Goal: Transaction & Acquisition: Purchase product/service

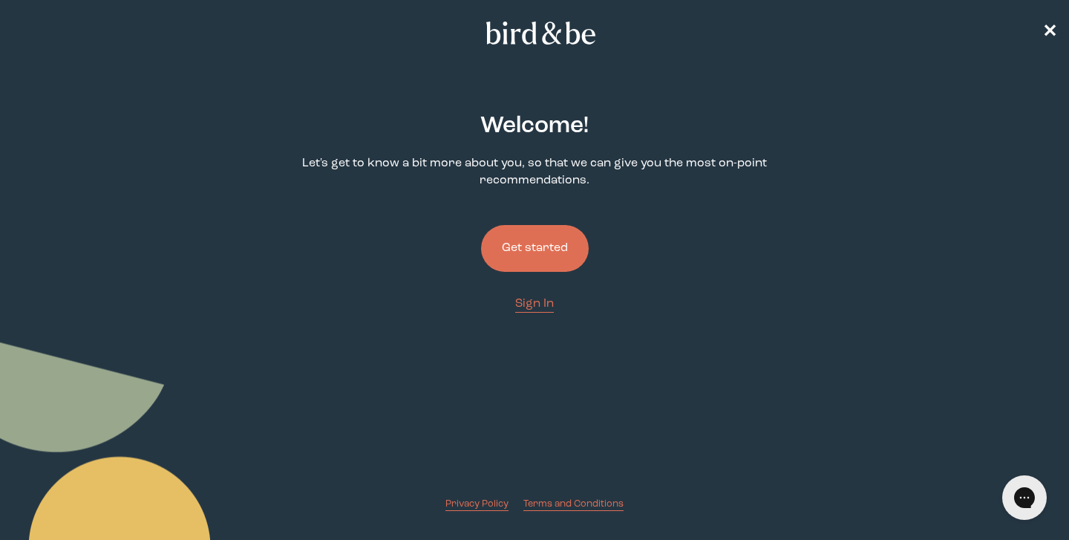
click at [550, 264] on button "Get started" at bounding box center [535, 248] width 108 height 47
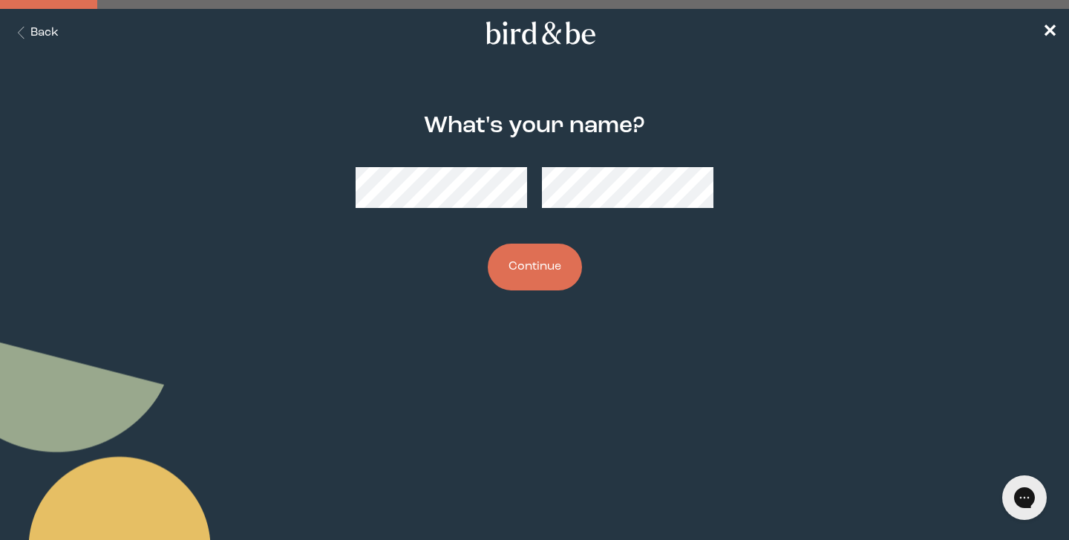
click at [554, 279] on button "Continue" at bounding box center [535, 267] width 94 height 47
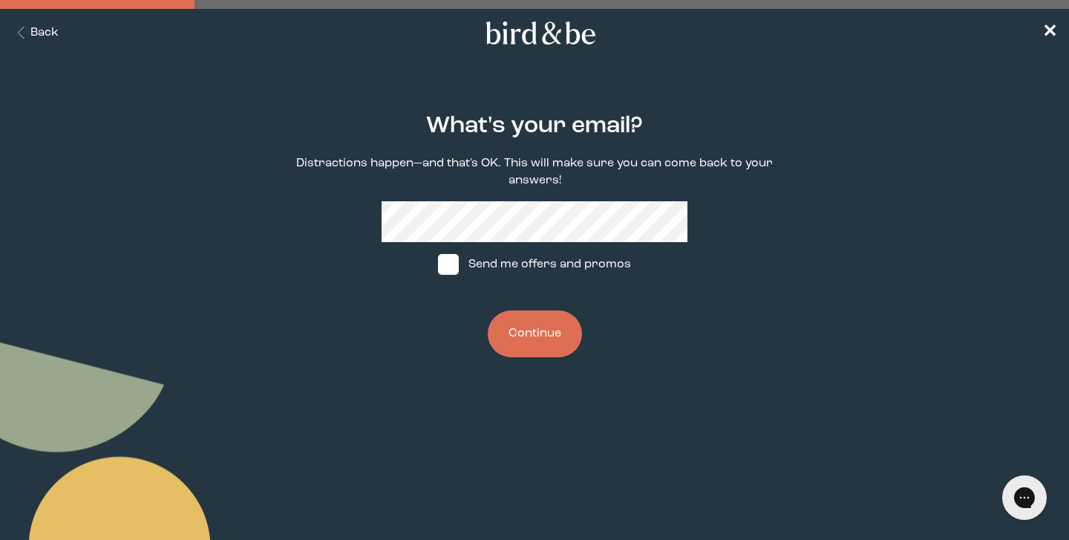
click at [536, 267] on label "Send me offers and promos" at bounding box center [534, 264] width 221 height 45
click at [438, 265] on input "Send me offers and promos" at bounding box center [437, 264] width 1 height 1
checkbox input "true"
click at [536, 342] on button "Continue" at bounding box center [535, 333] width 94 height 47
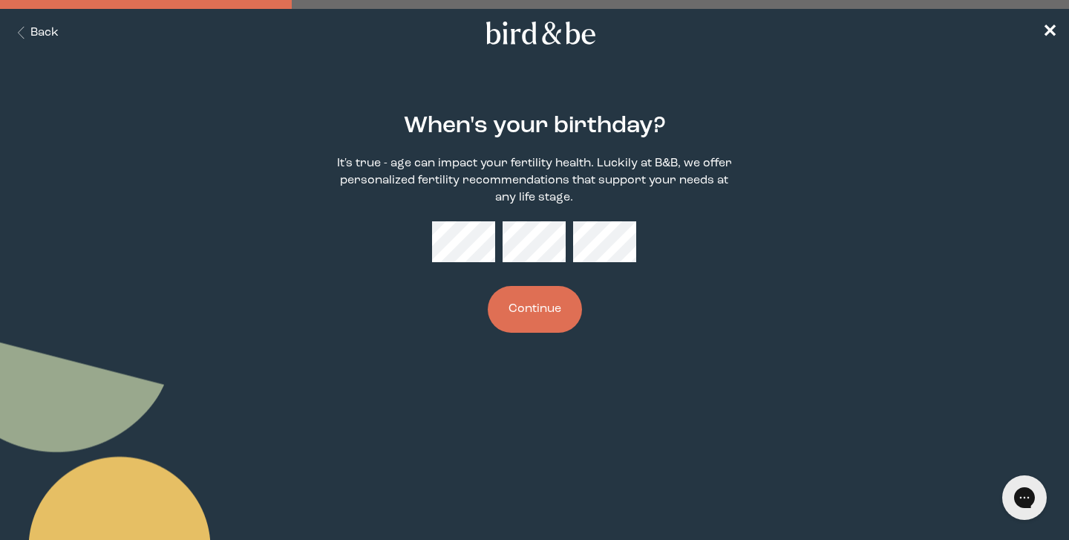
click at [548, 221] on div "When's your birthday? It's true - age can impact your fertility health. Luckily…" at bounding box center [534, 223] width 511 height 267
click at [539, 328] on button "Continue" at bounding box center [535, 309] width 94 height 47
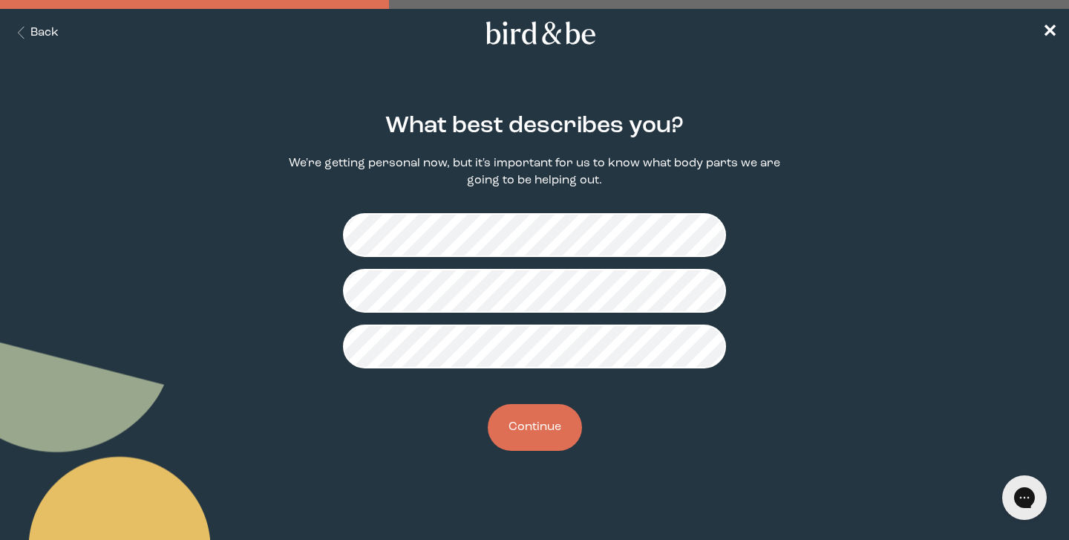
click at [548, 423] on button "Continue" at bounding box center [535, 427] width 94 height 47
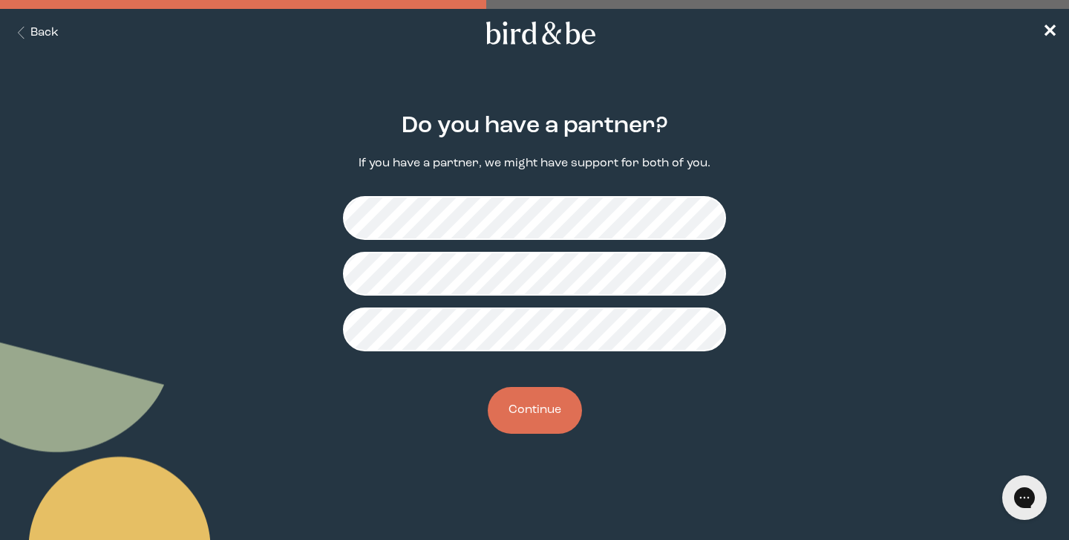
click at [549, 413] on button "Continue" at bounding box center [535, 410] width 94 height 47
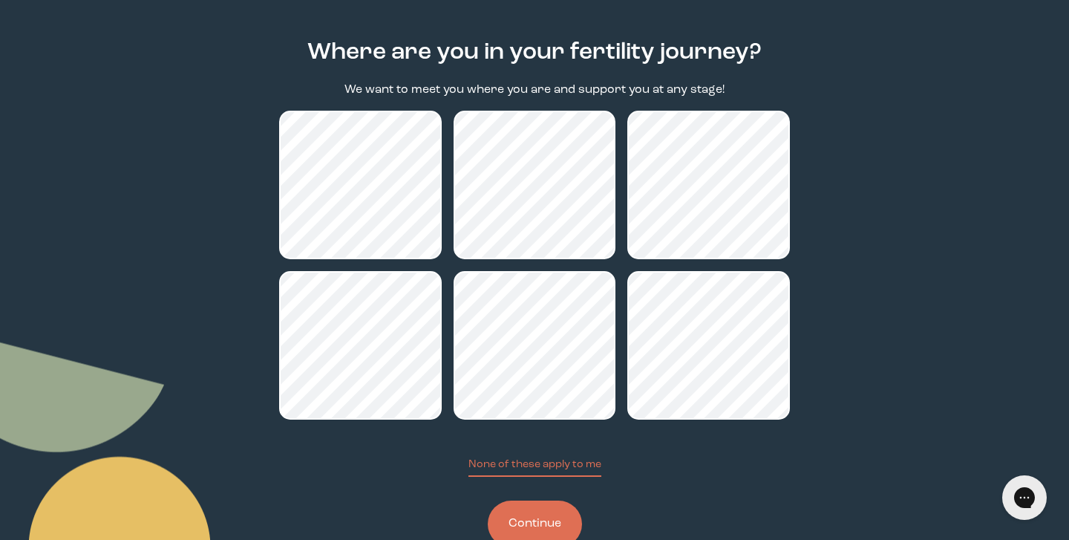
scroll to position [117, 0]
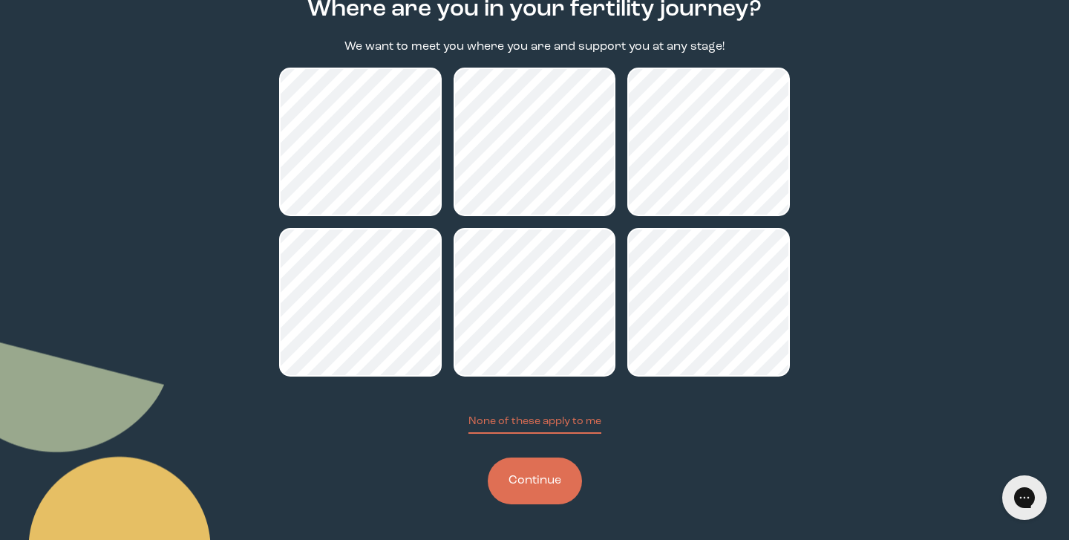
click at [558, 478] on button "Continue" at bounding box center [535, 480] width 94 height 47
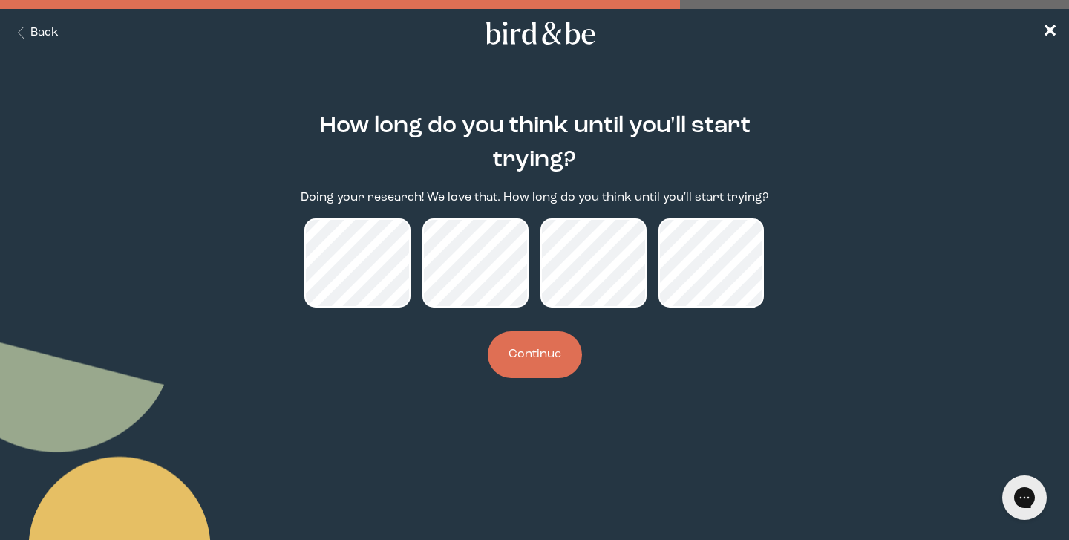
click at [524, 359] on button "Continue" at bounding box center [535, 354] width 94 height 47
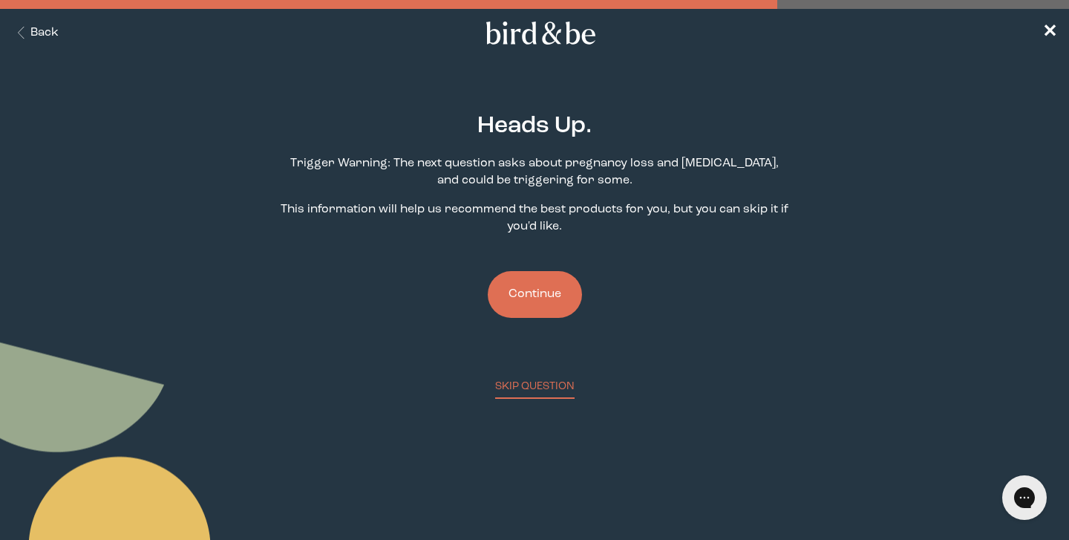
click at [547, 287] on button "Continue" at bounding box center [535, 294] width 94 height 47
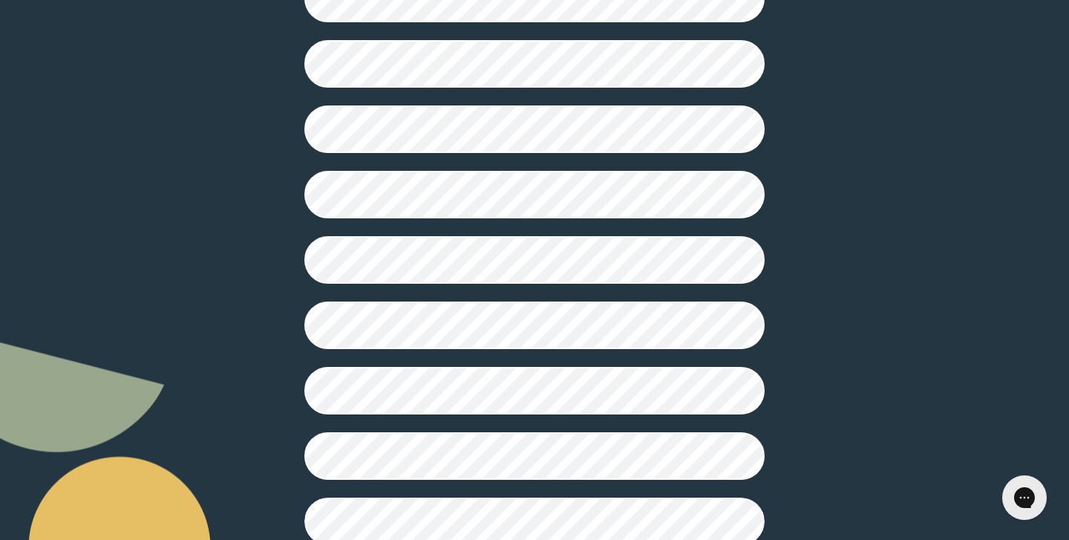
scroll to position [389, 0]
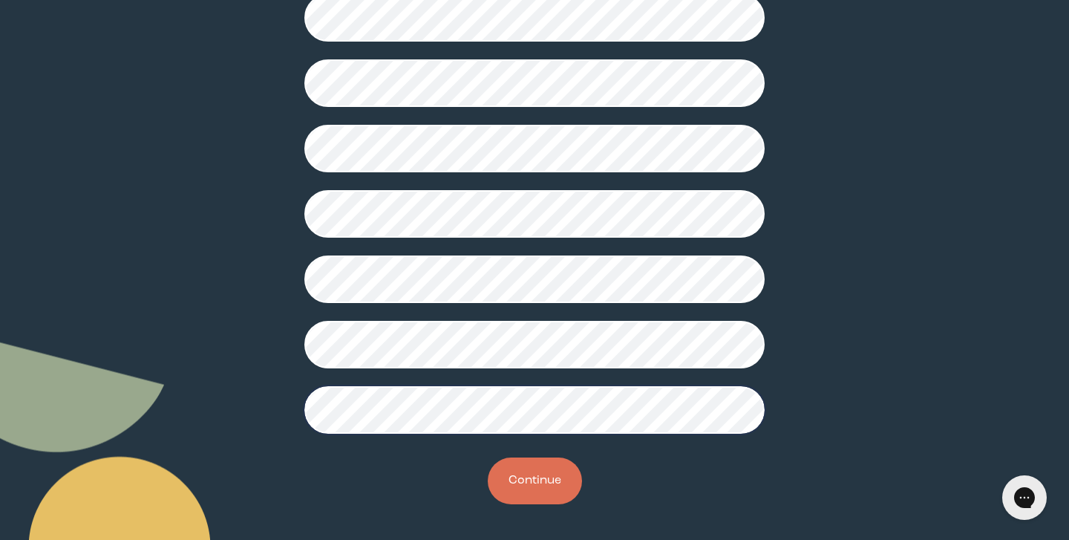
click at [550, 492] on button "Continue" at bounding box center [535, 480] width 94 height 47
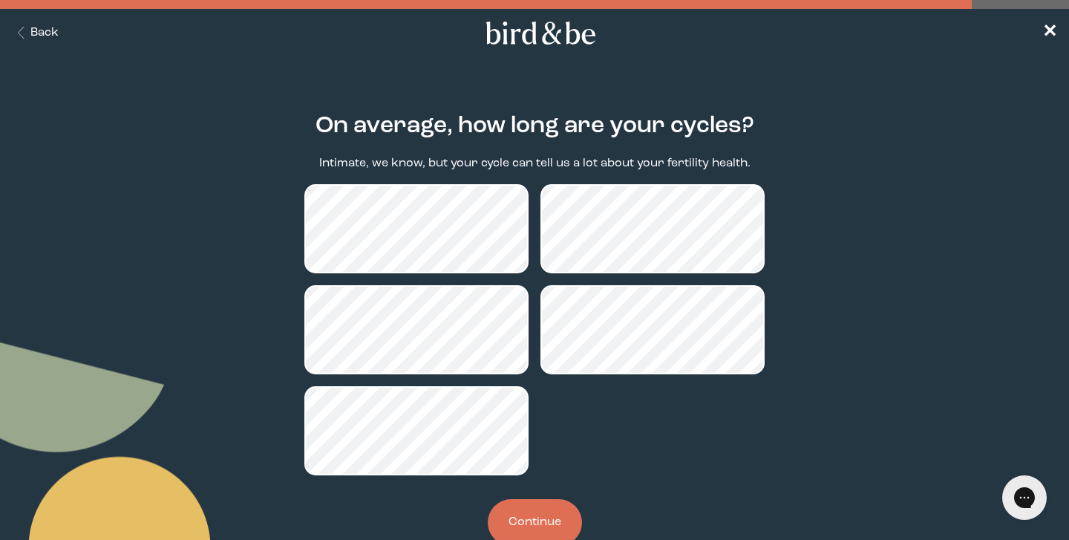
click at [561, 515] on button "Continue" at bounding box center [535, 522] width 94 height 47
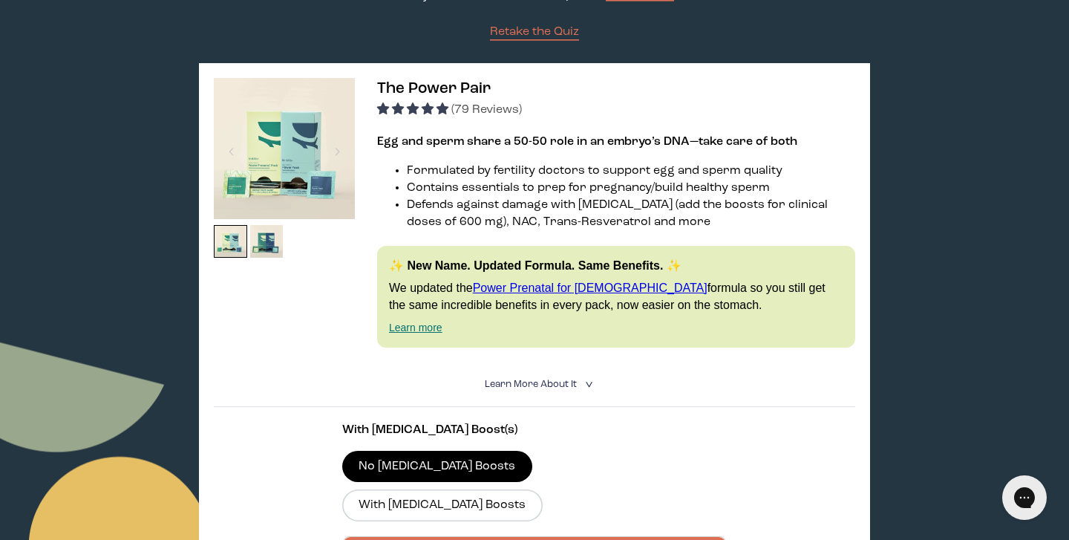
scroll to position [177, 0]
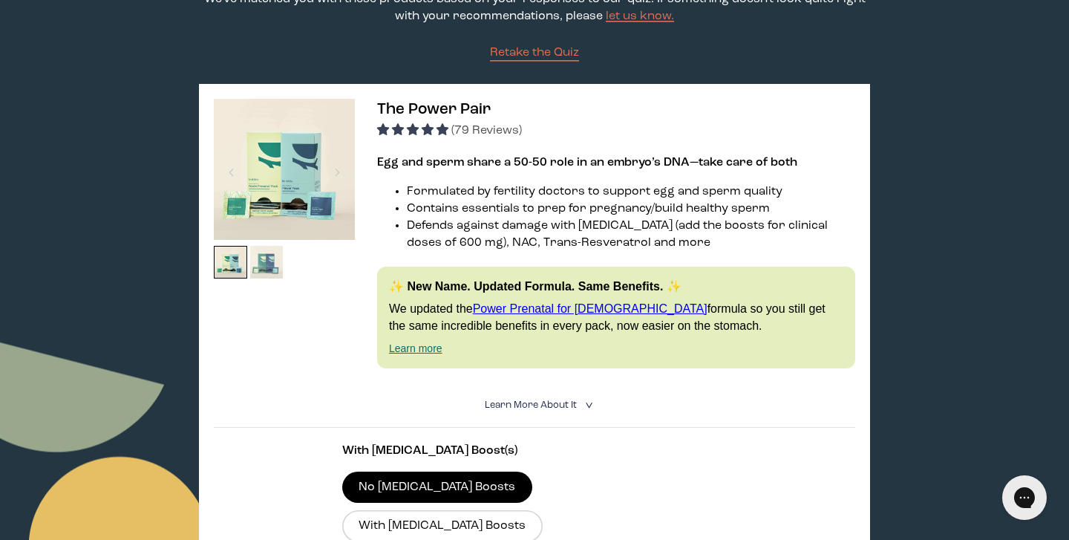
click at [272, 270] on img at bounding box center [266, 262] width 33 height 33
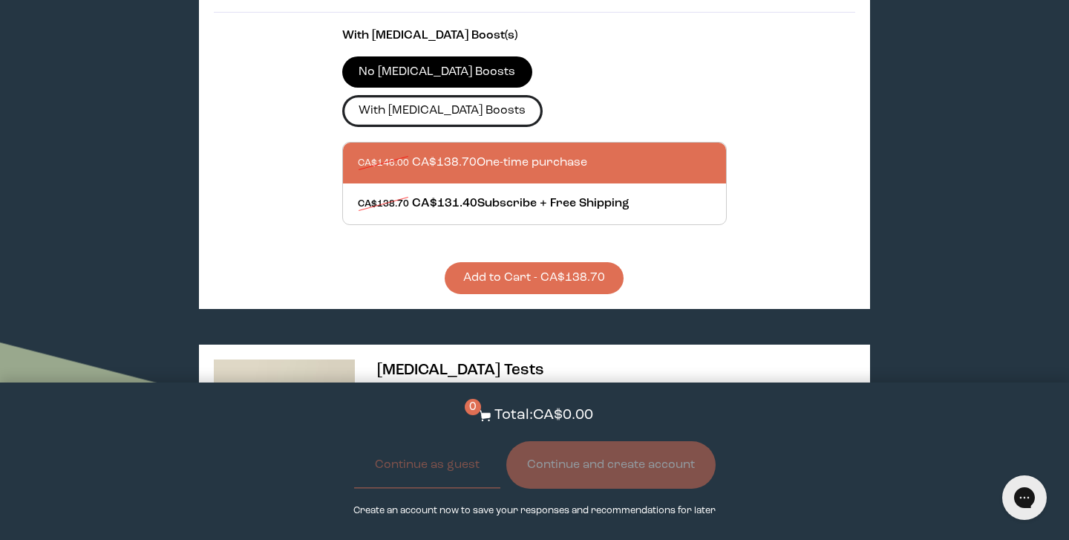
scroll to position [594, 0]
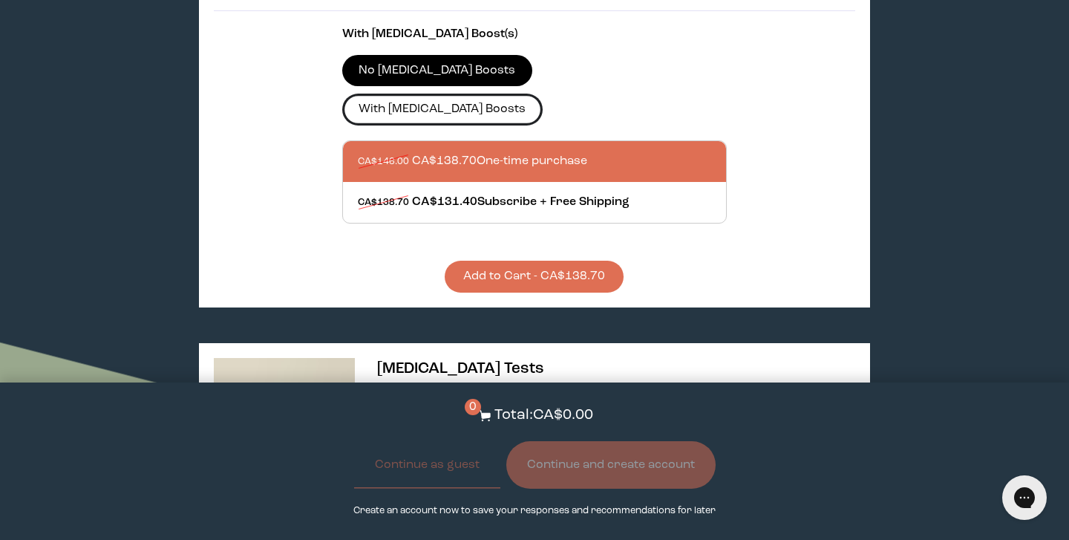
click at [543, 94] on label "With [MEDICAL_DATA] Boosts" at bounding box center [442, 109] width 201 height 31
click at [0, 0] on input "With [MEDICAL_DATA] Boosts" at bounding box center [0, 0] width 0 height 0
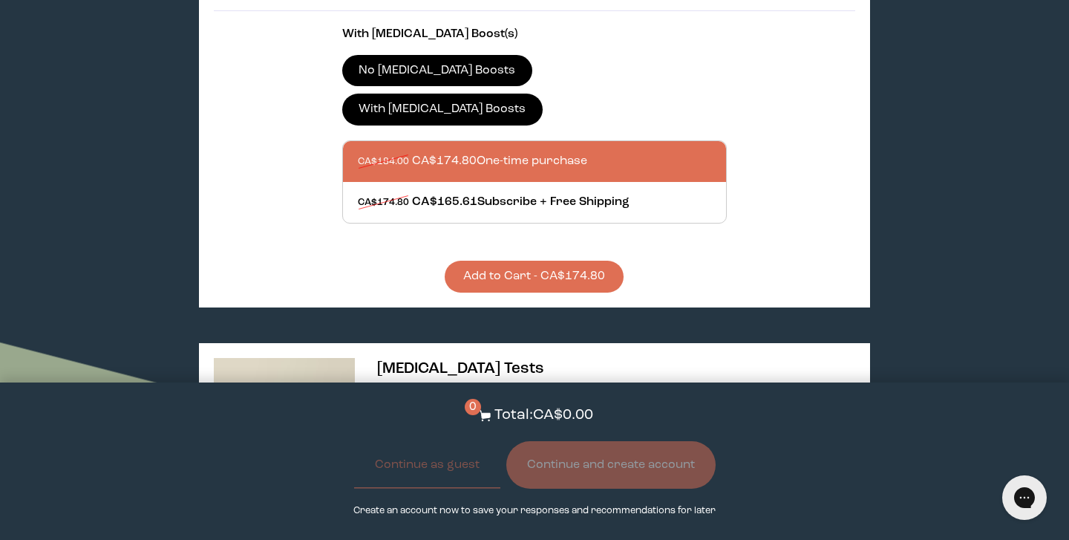
click at [415, 65] on label "No [MEDICAL_DATA] Boosts" at bounding box center [437, 70] width 190 height 31
click at [0, 0] on input "No [MEDICAL_DATA] Boosts" at bounding box center [0, 0] width 0 height 0
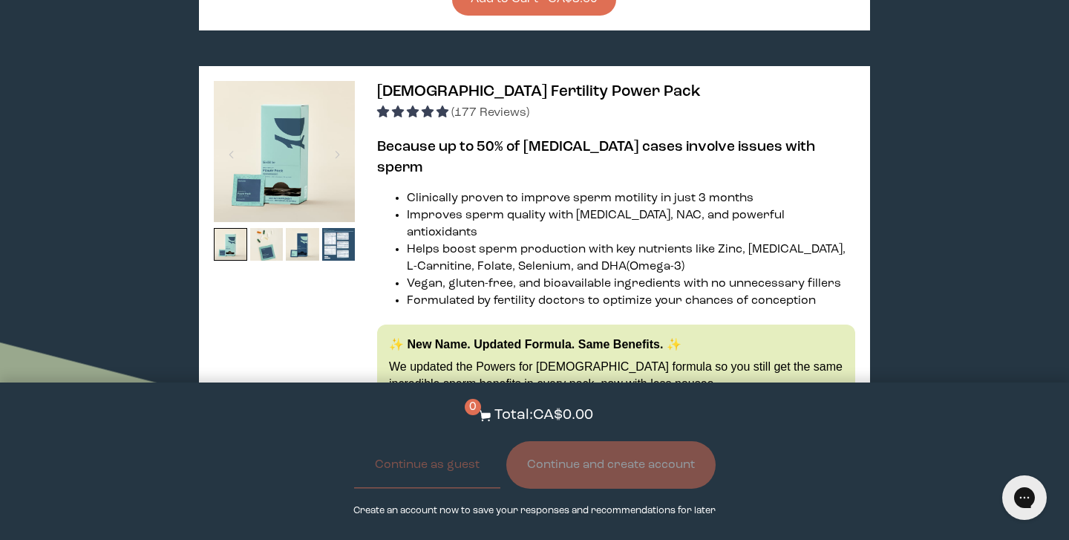
scroll to position [2337, 0]
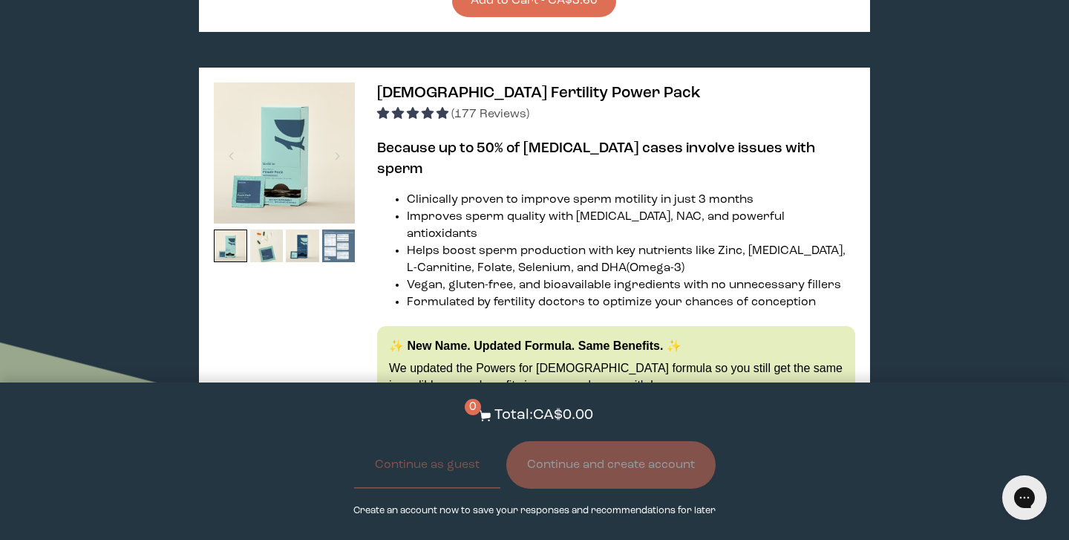
click at [351, 229] on img at bounding box center [338, 245] width 33 height 33
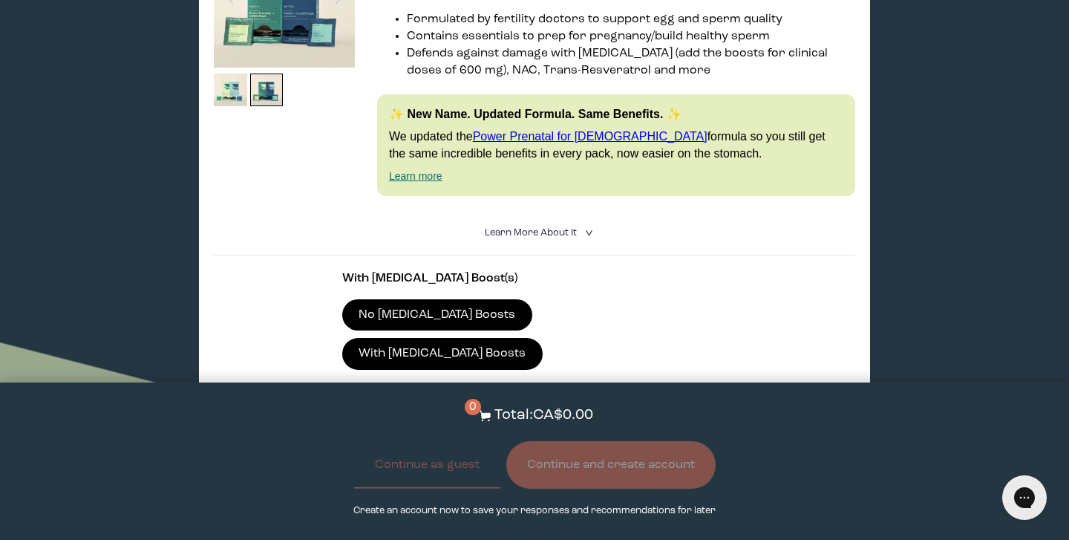
scroll to position [356, 0]
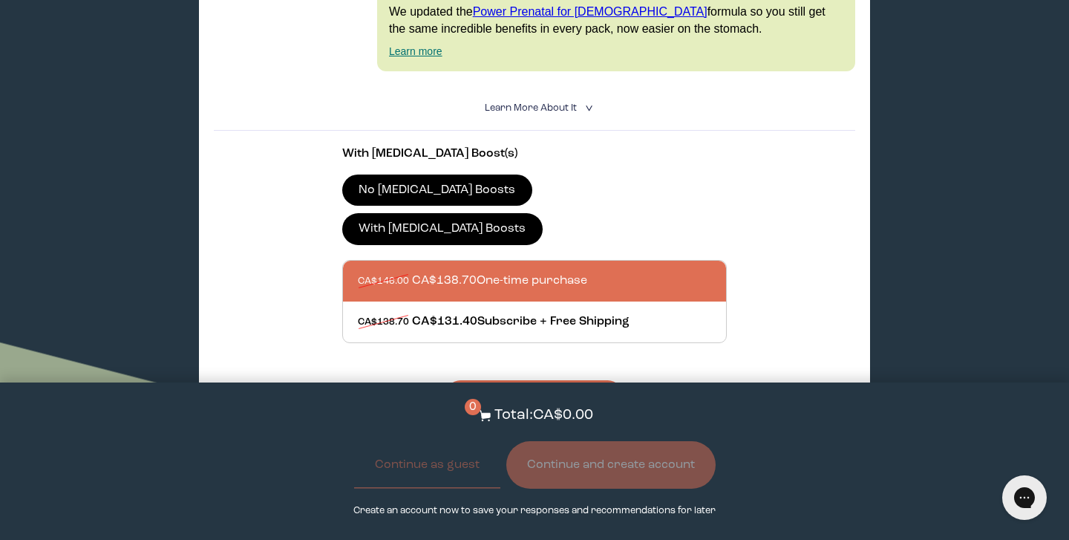
scroll to position [485, 0]
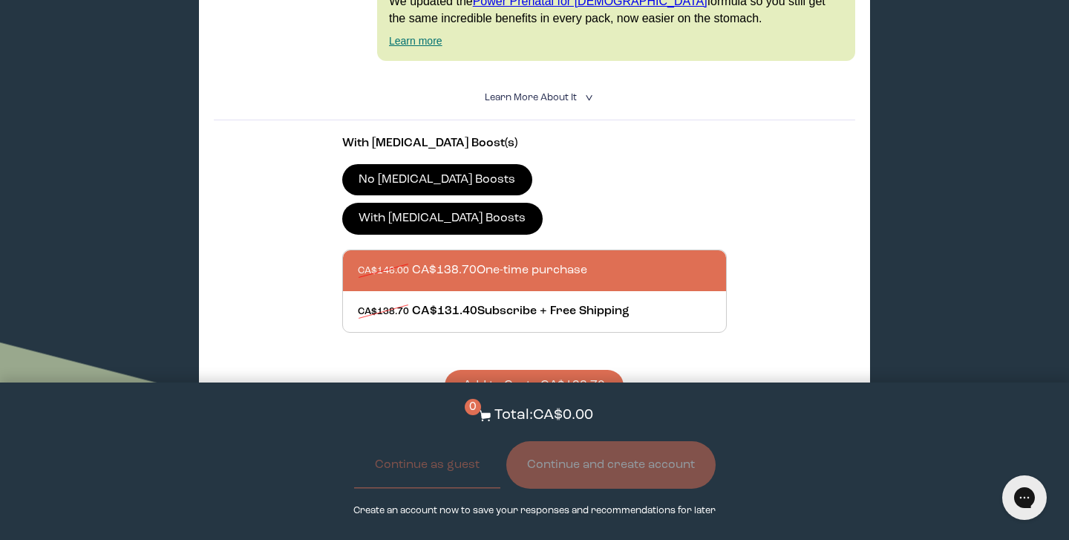
click at [544, 370] on button "Add to Cart - CA$138.70" at bounding box center [534, 386] width 179 height 32
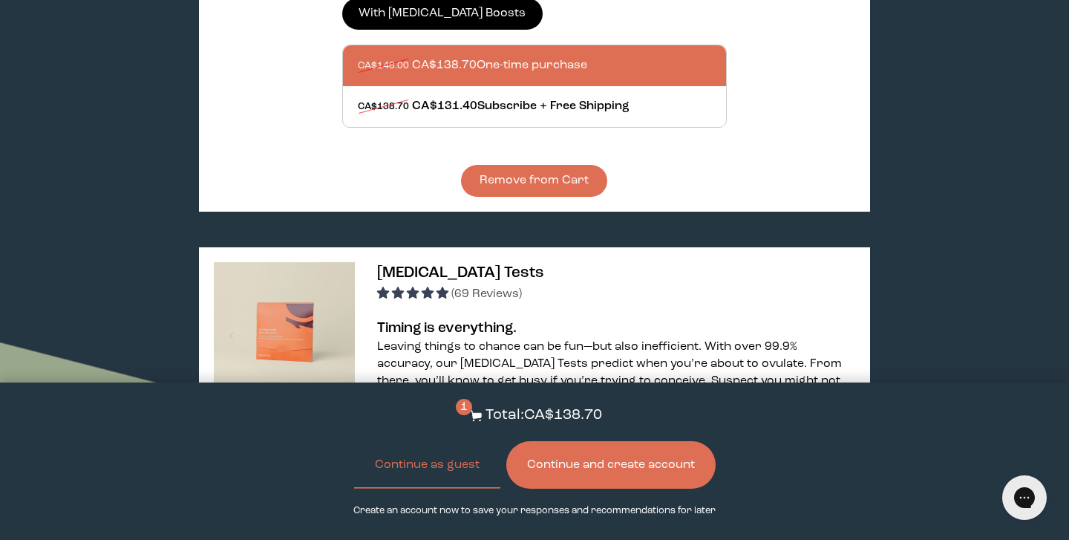
scroll to position [700, 0]
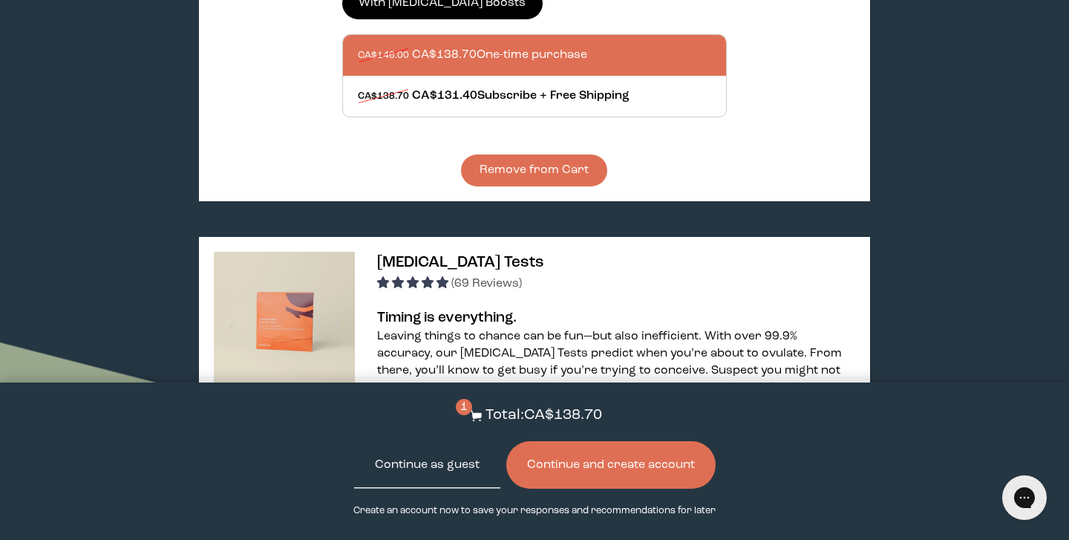
click at [440, 472] on button "Continue as guest" at bounding box center [427, 465] width 146 height 48
